Goal: Task Accomplishment & Management: Use online tool/utility

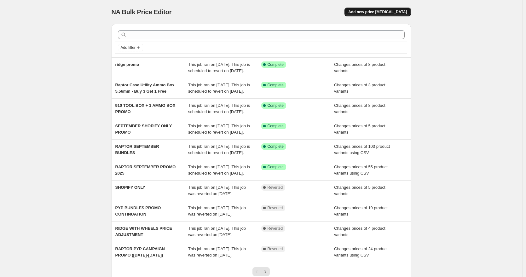
click at [376, 10] on span "Add new price change job" at bounding box center [377, 11] width 59 height 5
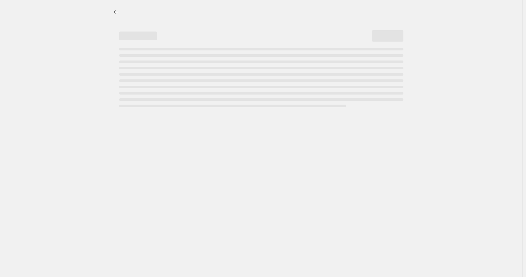
select select "percentage"
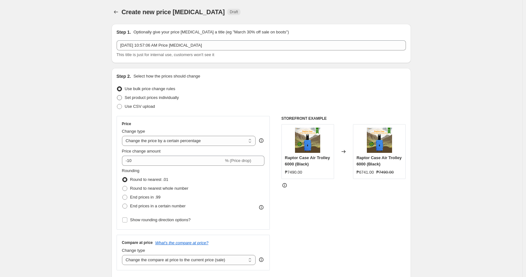
click at [122, 97] on span at bounding box center [119, 97] width 5 height 5
click at [117, 96] on input "Set product prices individually" at bounding box center [117, 95] width 0 height 0
radio input "true"
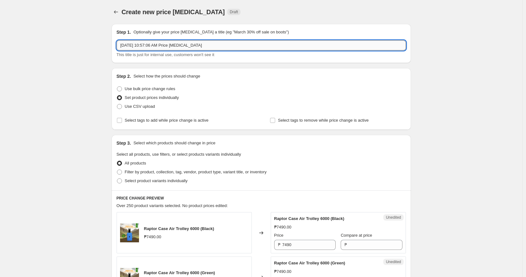
click at [221, 44] on input "Sep 25, 2025, 10:57:06 AM Price change job" at bounding box center [262, 45] width 290 height 10
type input "Accessory Starlink"
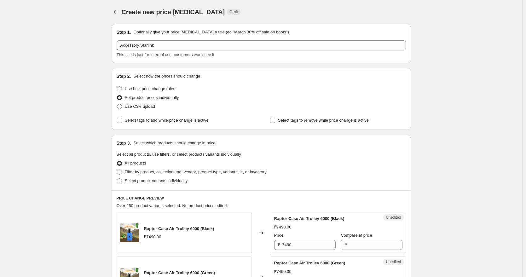
scroll to position [80, 0]
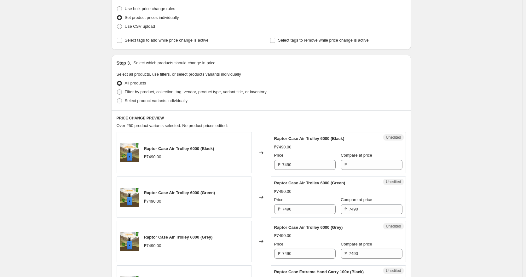
click at [122, 93] on span at bounding box center [119, 92] width 5 height 5
click at [117, 90] on input "Filter by product, collection, tag, vendor, product type, variant title, or inv…" at bounding box center [117, 90] width 0 height 0
radio input "true"
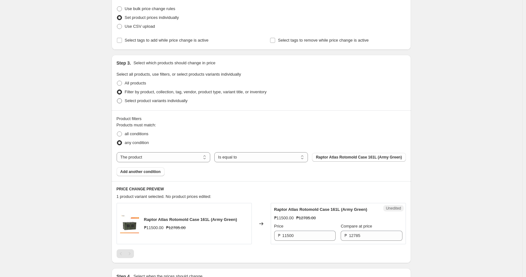
click at [122, 102] on span at bounding box center [119, 100] width 5 height 5
click at [117, 99] on input "Select product variants individually" at bounding box center [117, 98] width 0 height 0
radio input "true"
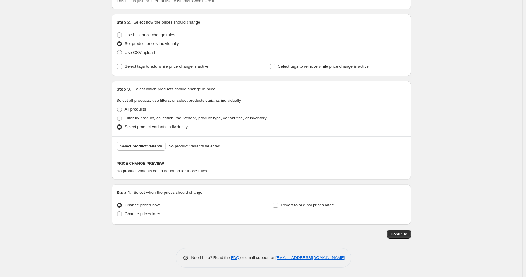
scroll to position [54, 0]
click at [155, 148] on span "Select product variants" at bounding box center [141, 146] width 42 height 5
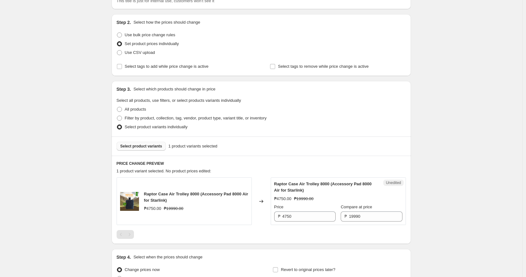
click at [147, 148] on span "Select product variants" at bounding box center [141, 146] width 42 height 5
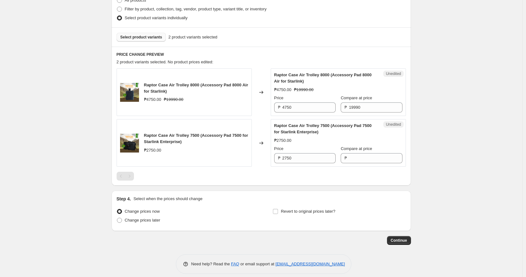
scroll to position [169, 0]
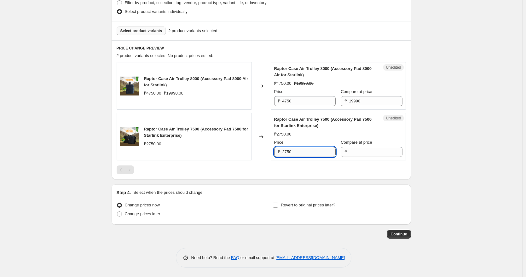
click at [323, 150] on input "2750" at bounding box center [309, 152] width 53 height 10
type input "2750"
click at [387, 155] on input "Compare at price" at bounding box center [375, 152] width 53 height 10
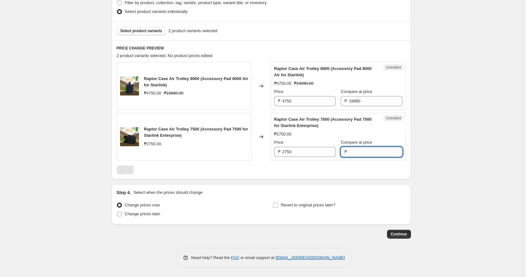
paste input "2750"
type input "2750"
click at [318, 154] on input "2750" at bounding box center [309, 152] width 53 height 10
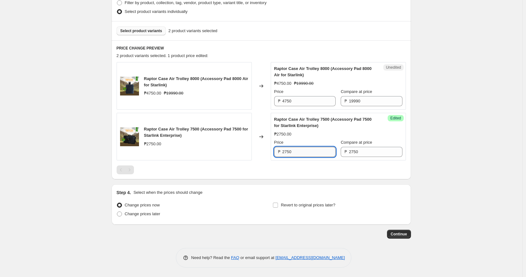
click at [318, 154] on input "2750" at bounding box center [309, 152] width 53 height 10
type input "1990"
click at [443, 129] on div "Create new price change job. This page is ready Create new price change job Dra…" at bounding box center [261, 54] width 523 height 447
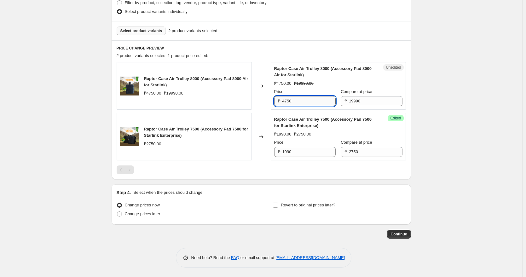
click at [323, 105] on input "4750" at bounding box center [309, 101] width 53 height 10
click at [370, 103] on input "19990" at bounding box center [375, 101] width 53 height 10
type input "4750"
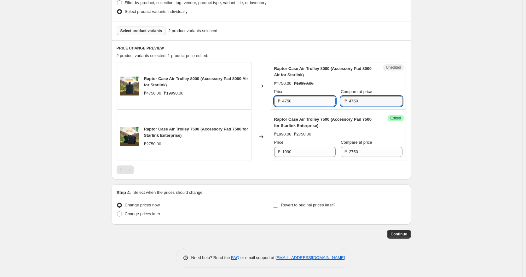
click at [311, 102] on input "4750" at bounding box center [309, 101] width 53 height 10
type input "1990"
click at [484, 148] on div "Create new price change job. This page is ready Create new price change job Dra…" at bounding box center [261, 54] width 523 height 447
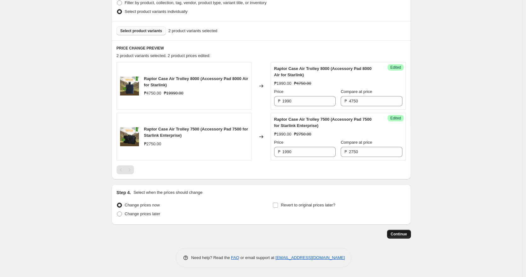
click at [398, 235] on span "Continue" at bounding box center [399, 234] width 16 height 5
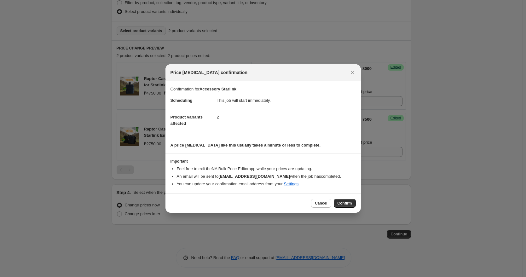
click at [345, 205] on span "Confirm" at bounding box center [345, 203] width 15 height 5
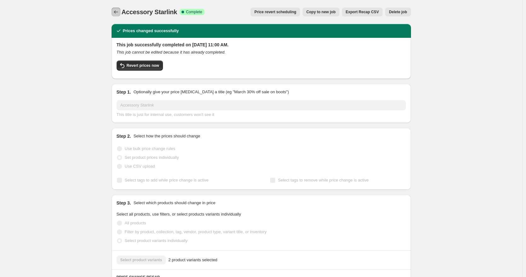
click at [114, 14] on button "Price change jobs" at bounding box center [116, 12] width 9 height 9
